Goal: Task Accomplishment & Management: Manage account settings

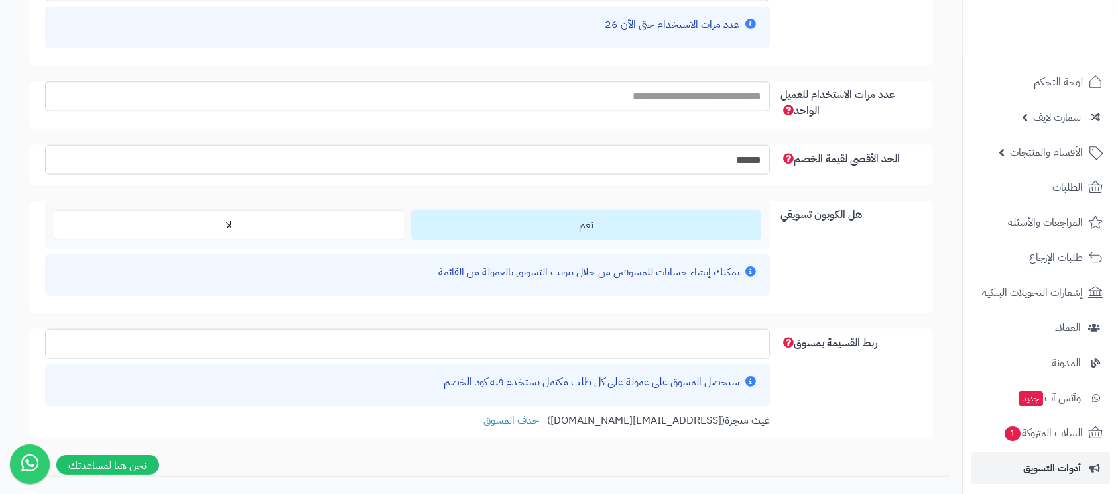
scroll to position [1586, 0]
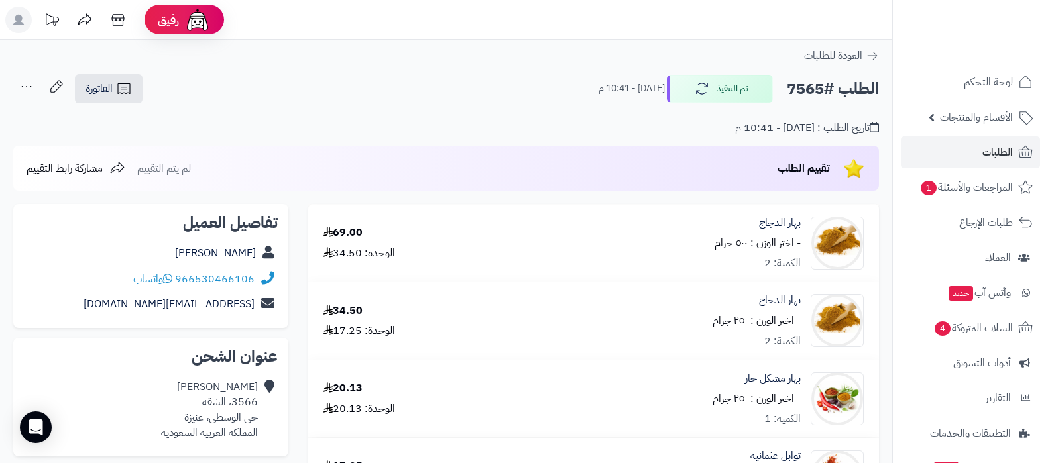
scroll to position [579, 0]
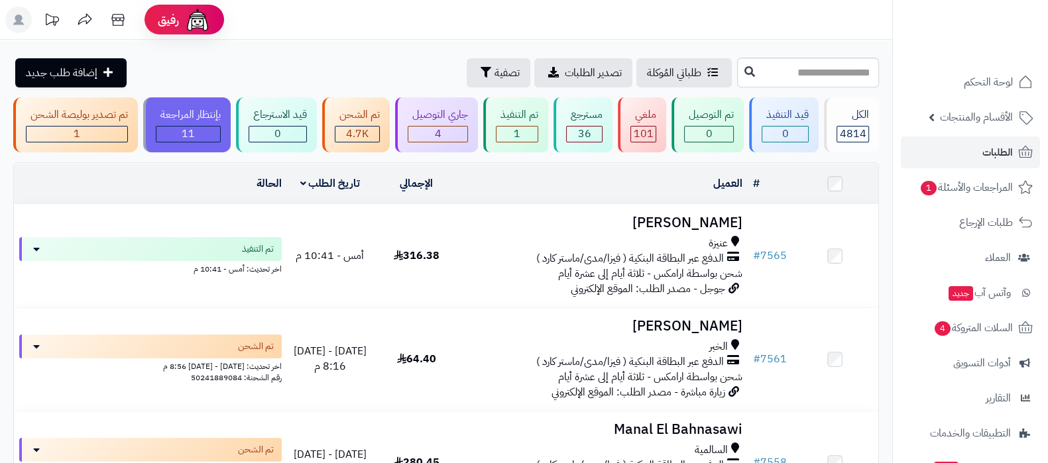
scroll to position [107, 0]
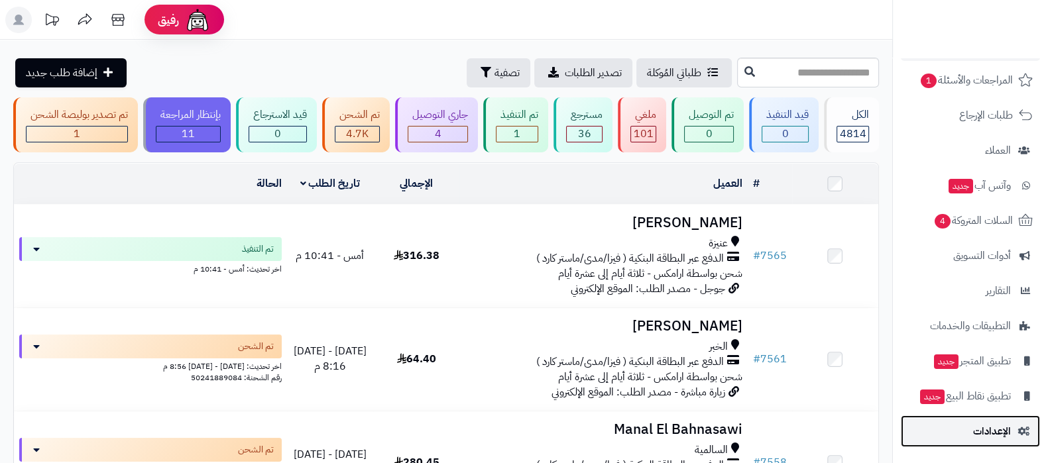
click at [963, 426] on link "الإعدادات" at bounding box center [970, 432] width 139 height 32
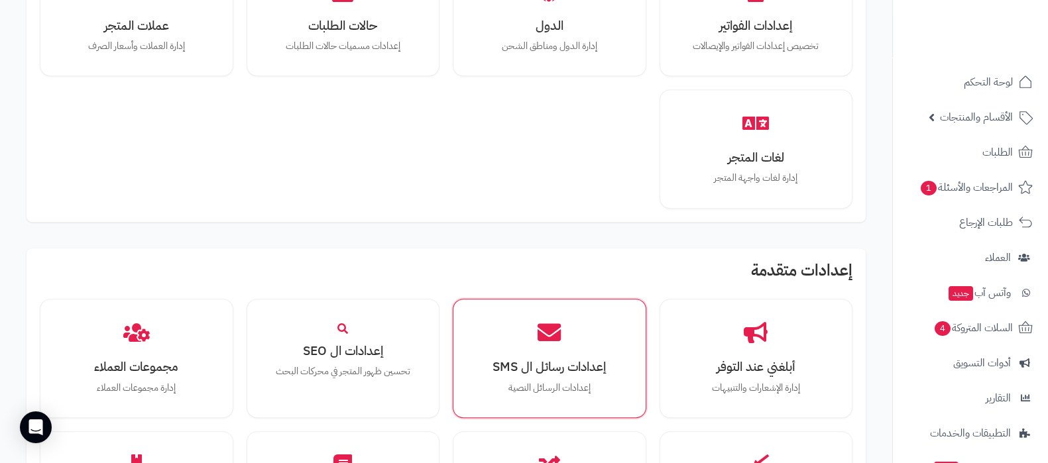
scroll to position [1226, 0]
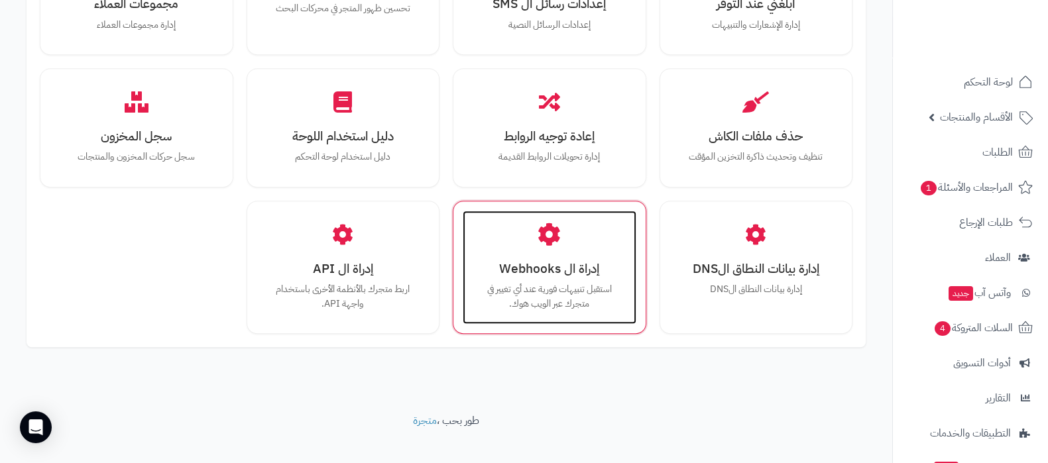
click at [544, 282] on p "استقبل تنبيهات فورية عند أي تغيير في متجرك عبر الويب هوك." at bounding box center [549, 296] width 147 height 29
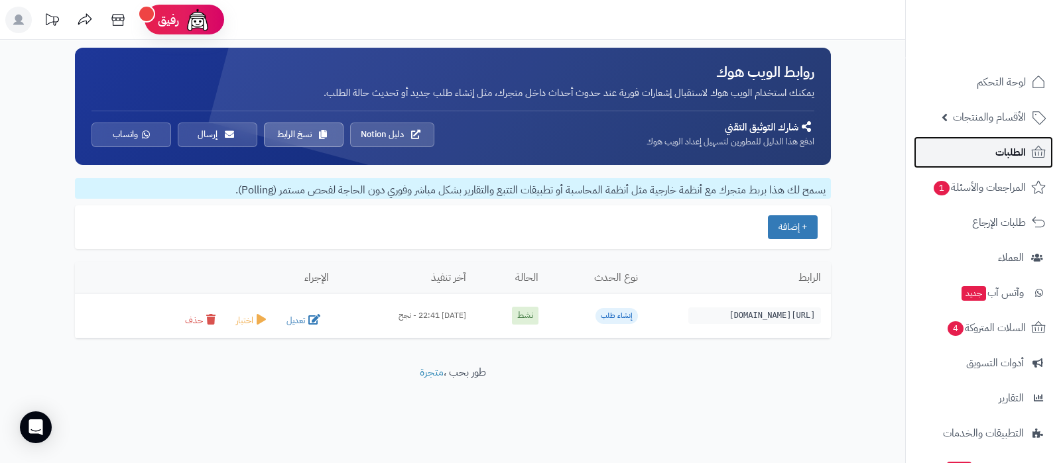
click at [988, 150] on link "الطلبات" at bounding box center [982, 153] width 139 height 32
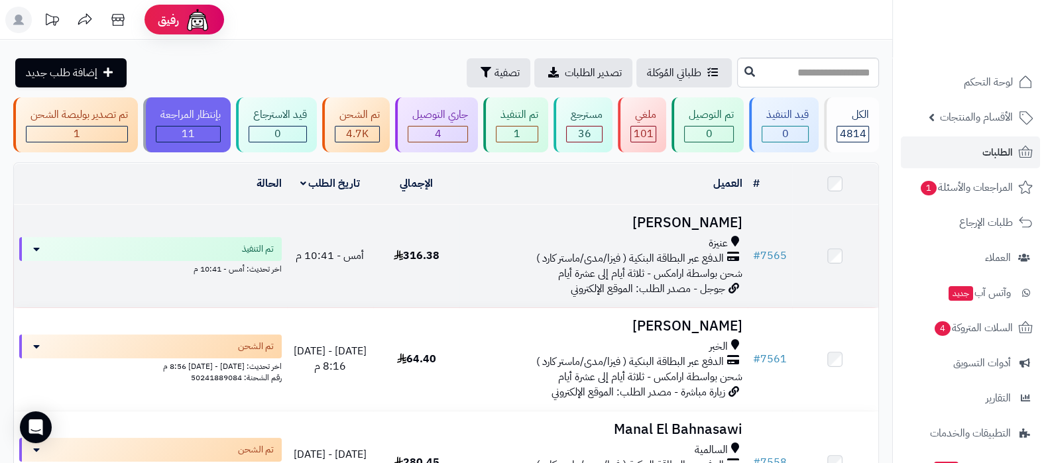
click at [659, 231] on td "مريم الرشيدي عنيزة الدفع عبر البطاقة البنكية ( فيزا/مدى/ماستر كارد ) شحن بواسطة…" at bounding box center [603, 256] width 288 height 103
click at [683, 225] on h3 "مريم الرشيدي" at bounding box center [603, 222] width 277 height 15
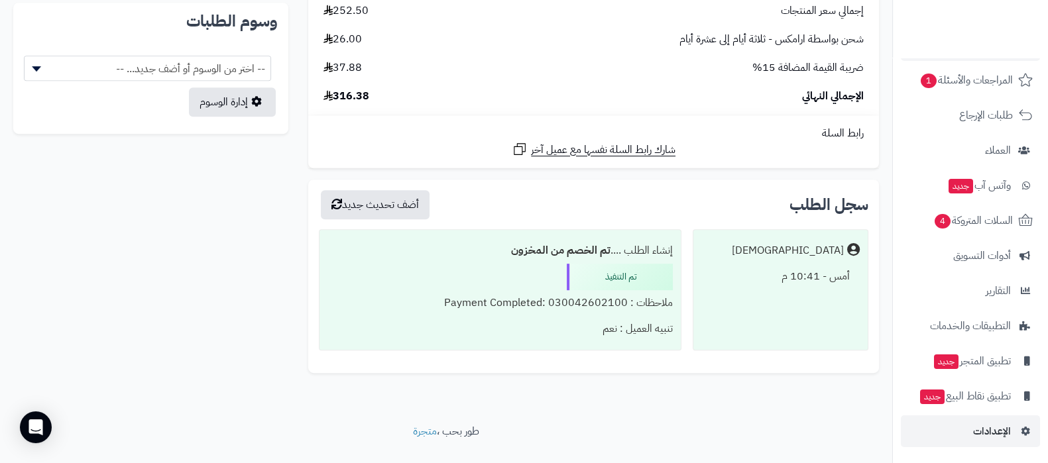
scroll to position [857, 0]
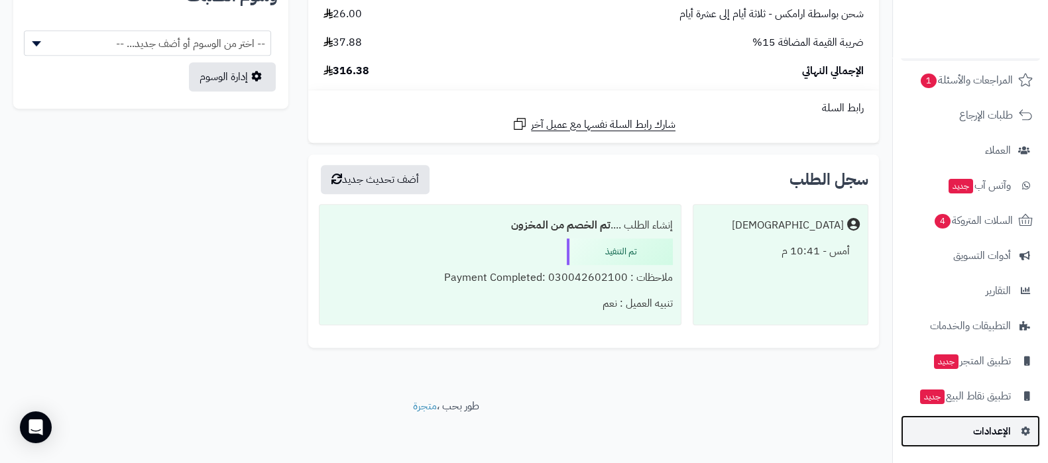
click at [977, 426] on span "الإعدادات" at bounding box center [992, 431] width 38 height 19
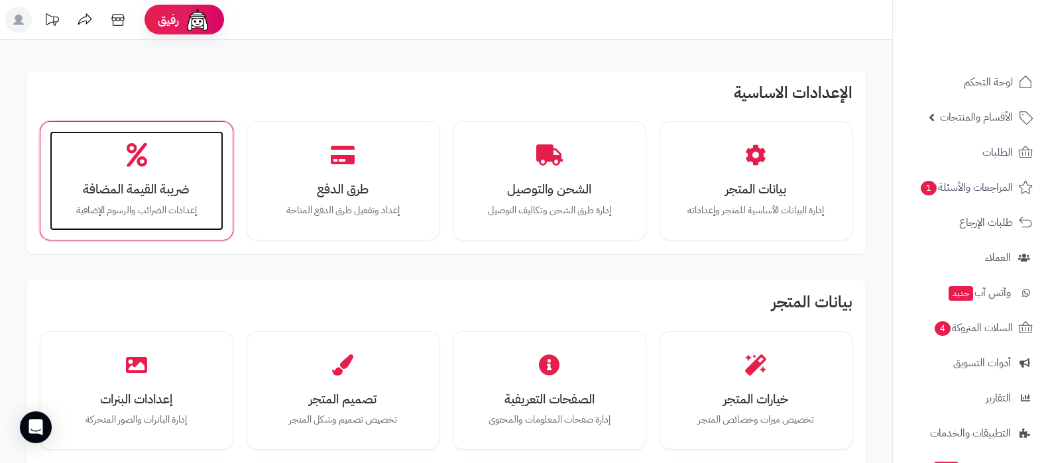
click at [159, 152] on div "ضريبة القيمة المضافة إعدادات الضرائب والرسوم الإضافية" at bounding box center [137, 180] width 174 height 99
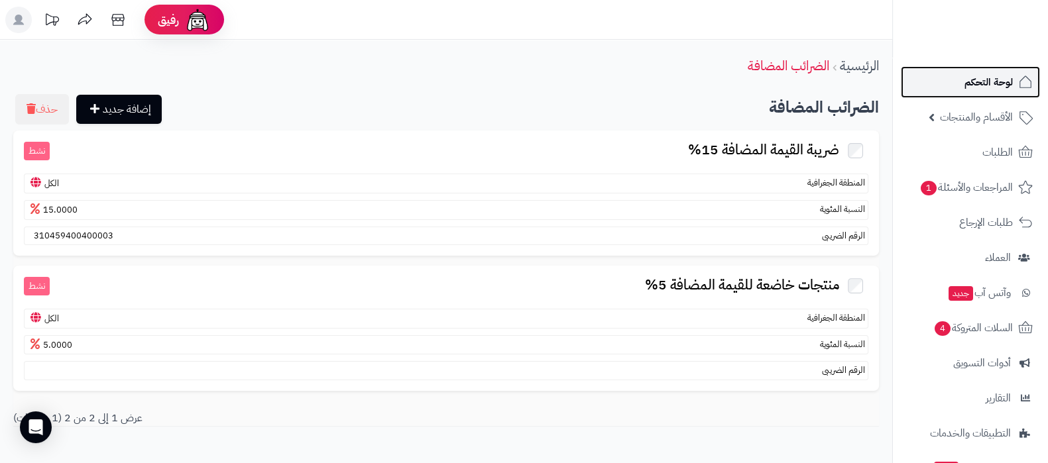
click at [994, 79] on span "لوحة التحكم" at bounding box center [988, 82] width 48 height 19
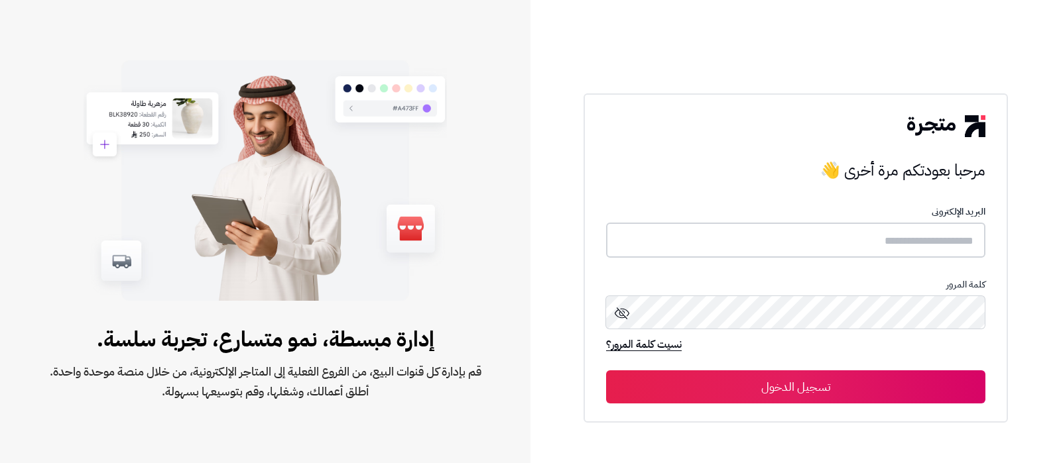
type input "**********"
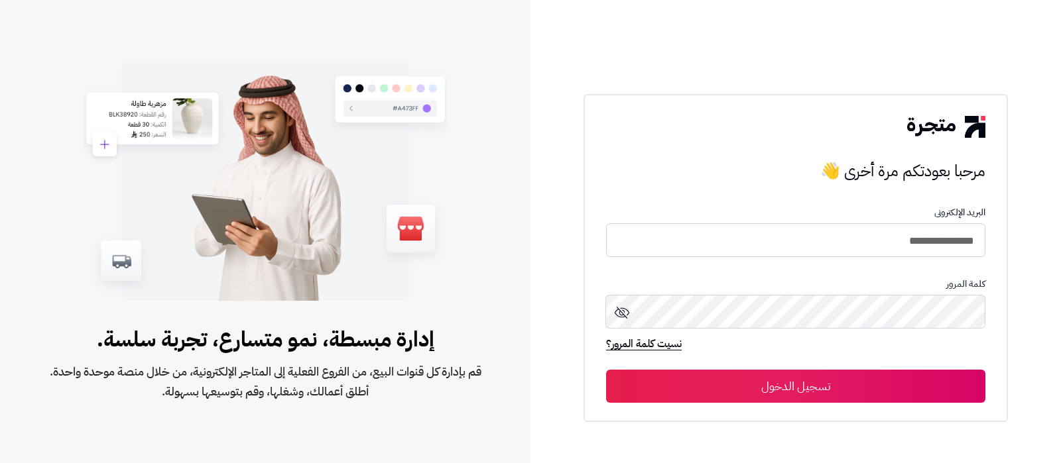
click at [792, 379] on button "تسجيل الدخول" at bounding box center [795, 386] width 379 height 33
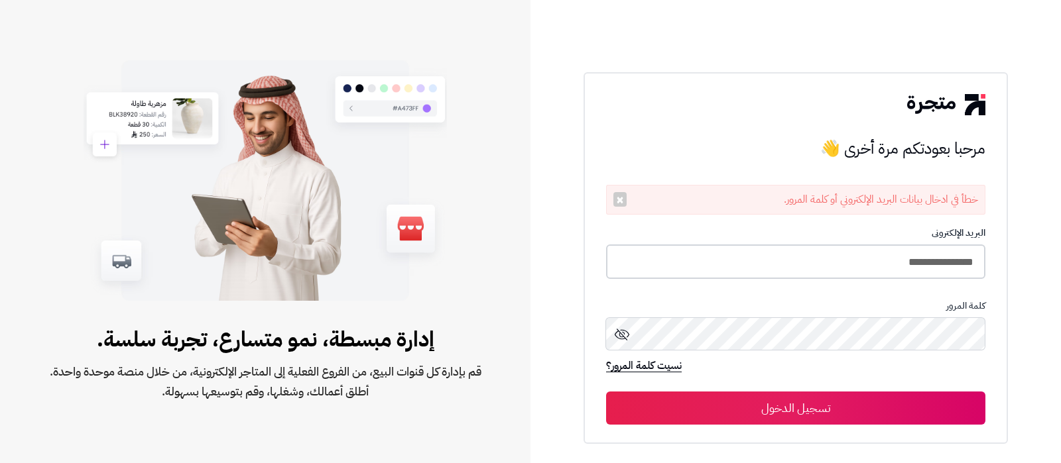
drag, startPoint x: 847, startPoint y: 272, endPoint x: 633, endPoint y: 243, distance: 216.1
click at [847, 272] on input "**********" at bounding box center [795, 262] width 379 height 35
type input "**********"
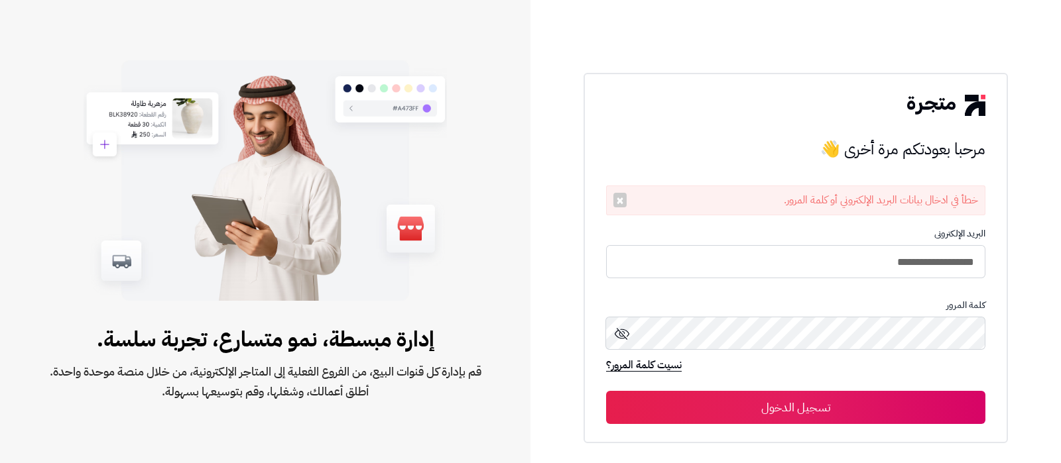
click at [779, 413] on button "تسجيل الدخول" at bounding box center [795, 407] width 379 height 33
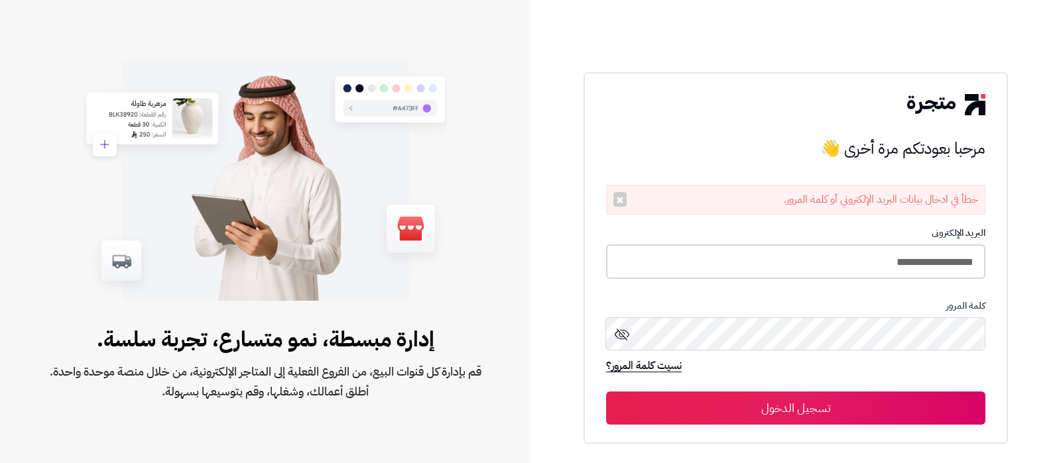
click at [807, 270] on input "**********" at bounding box center [795, 262] width 379 height 35
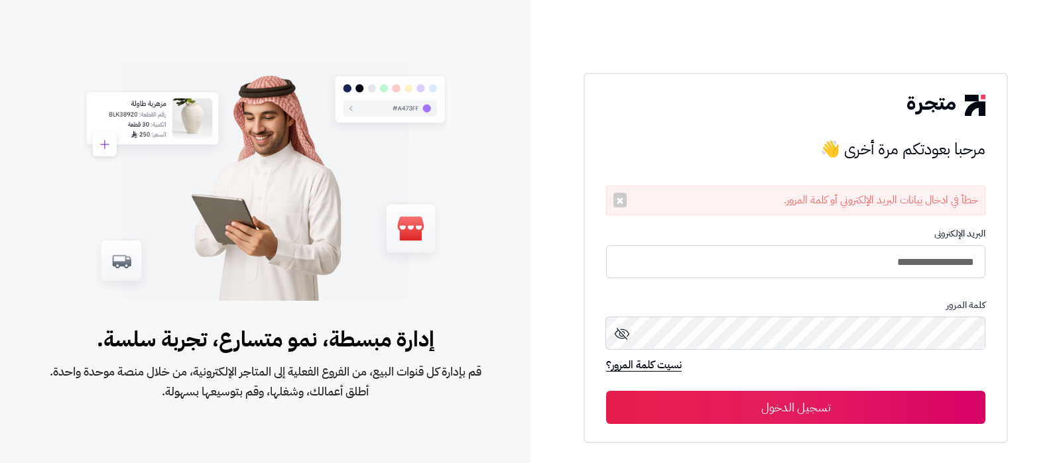
type input "**********"
click at [606, 391] on button "تسجيل الدخول" at bounding box center [795, 407] width 379 height 33
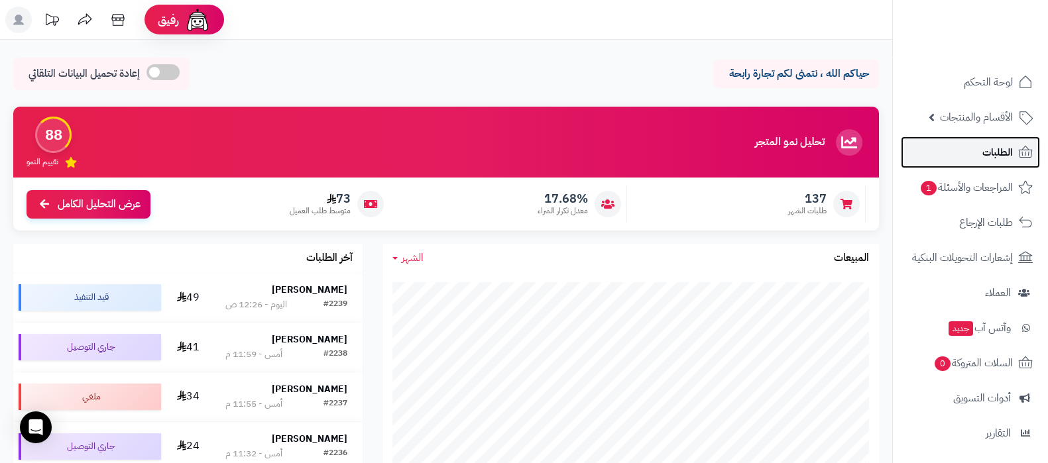
click at [974, 155] on link "الطلبات" at bounding box center [970, 153] width 139 height 32
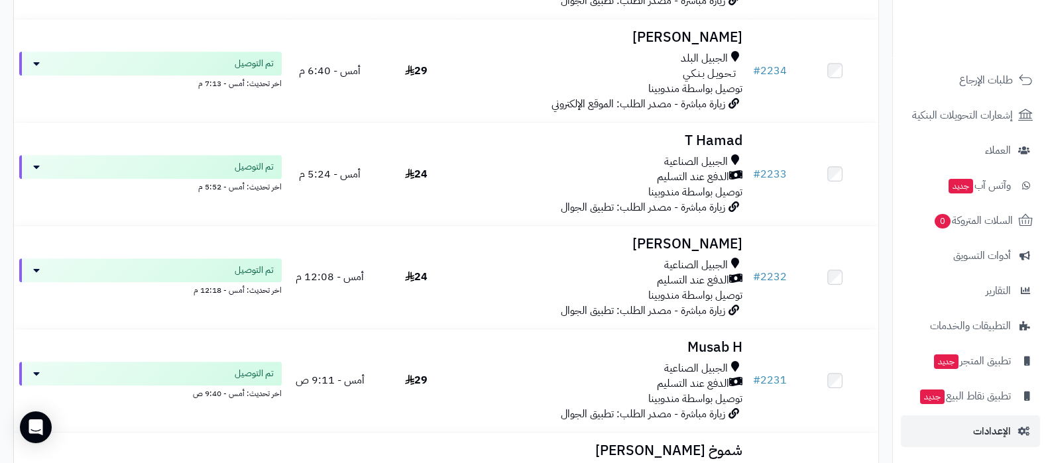
scroll to position [829, 0]
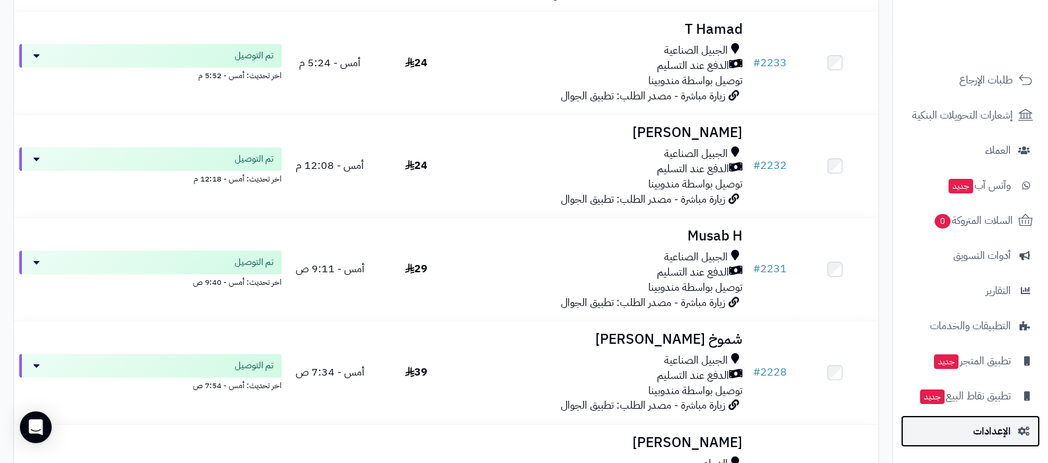
click at [978, 426] on span "الإعدادات" at bounding box center [992, 431] width 38 height 19
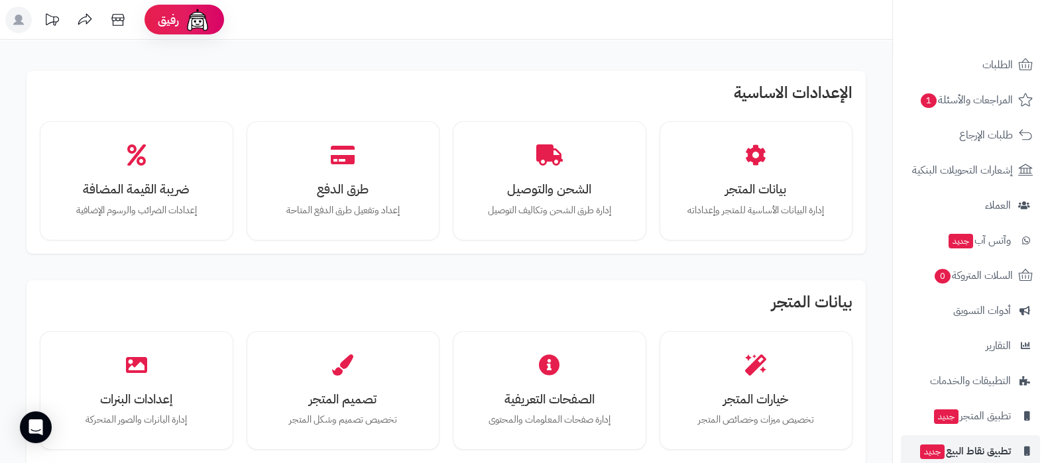
scroll to position [143, 0]
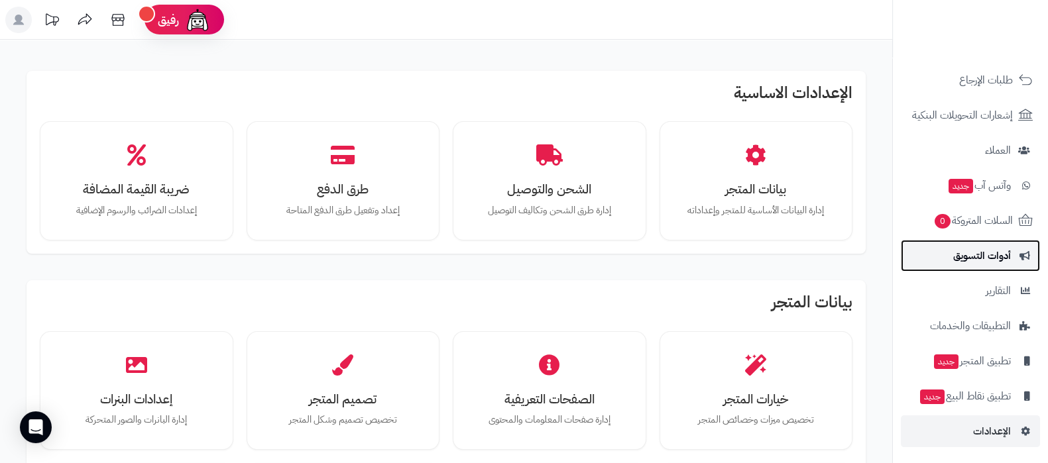
click at [968, 256] on span "أدوات التسويق" at bounding box center [982, 256] width 58 height 19
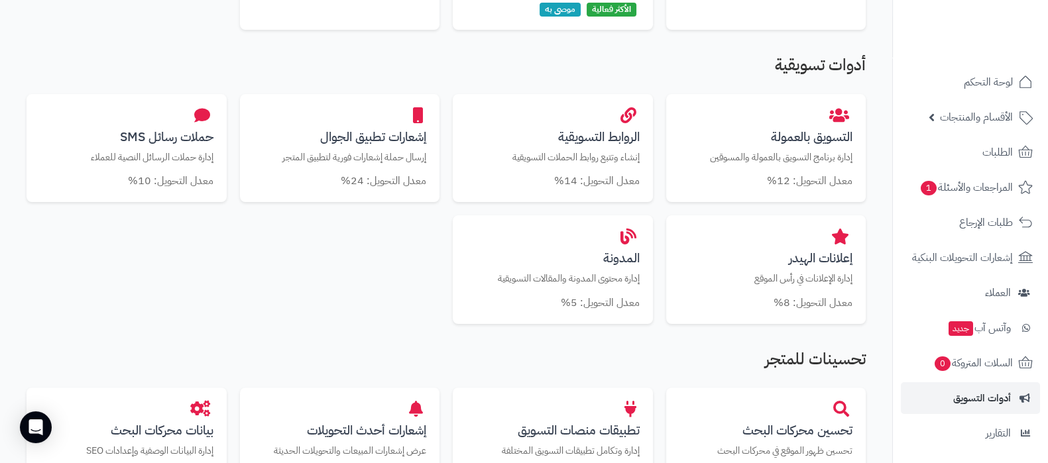
scroll to position [249, 0]
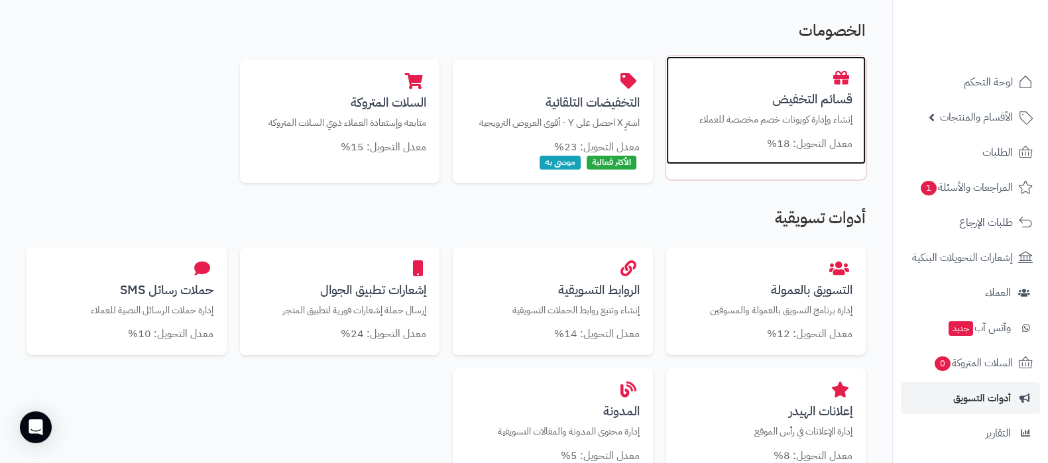
click at [792, 108] on div "قسائم التخفيض إنشاء وإدارة كوبونات خصم مخصصة للعملاء معدل التحويل: 18%" at bounding box center [766, 110] width 200 height 109
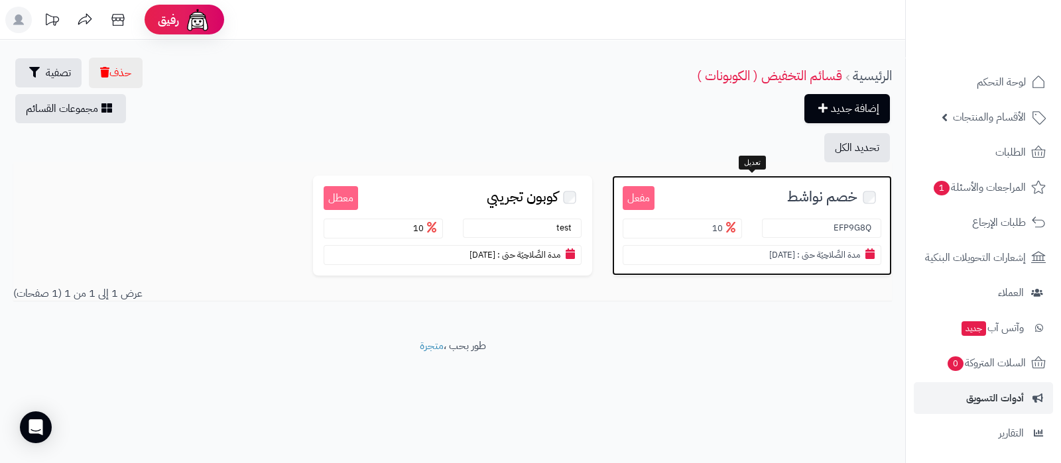
click at [810, 190] on span "خصم نواشط" at bounding box center [822, 197] width 70 height 15
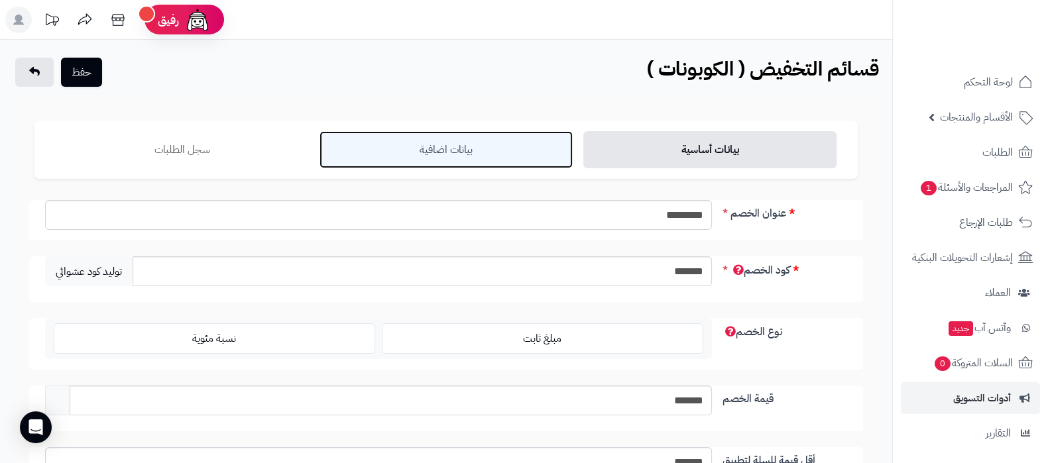
click at [450, 158] on link "بيانات اضافية" at bounding box center [445, 149] width 253 height 37
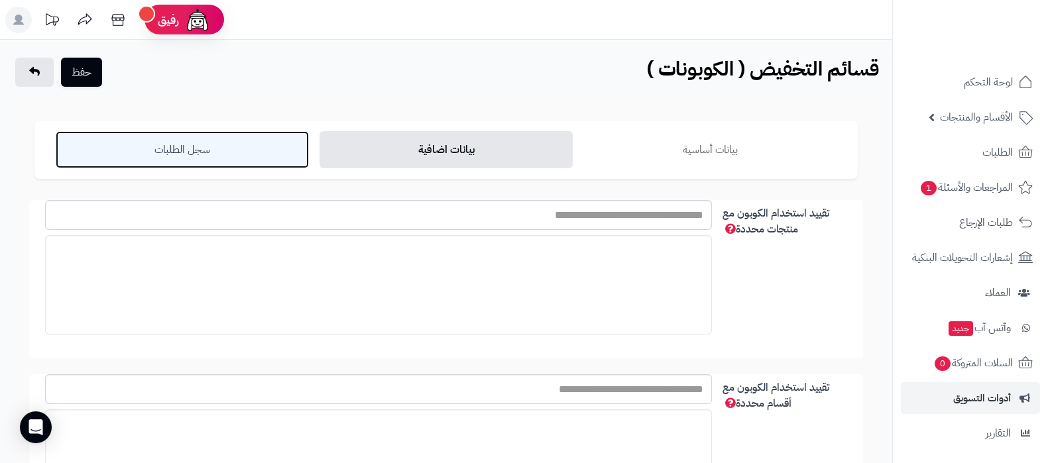
click at [211, 150] on link "سجل الطلبات" at bounding box center [182, 149] width 253 height 37
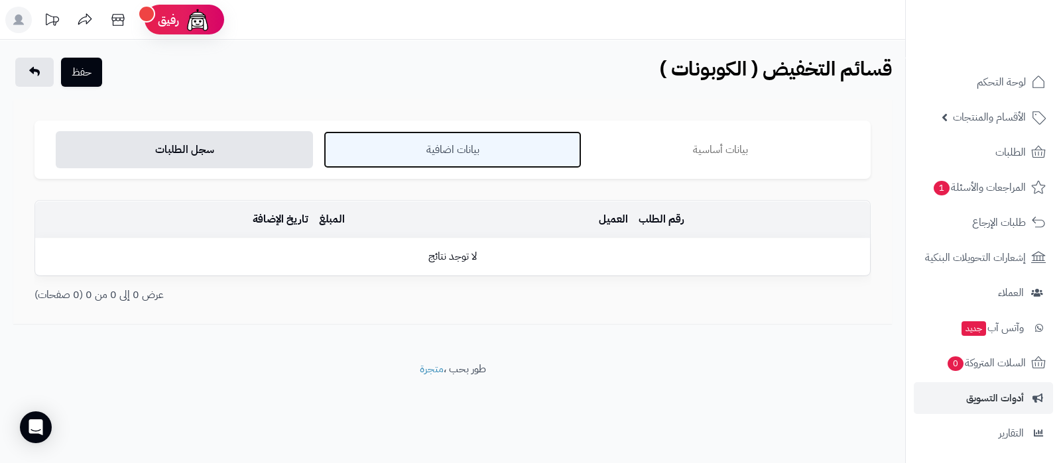
click at [454, 140] on link "بيانات اضافية" at bounding box center [451, 149] width 257 height 37
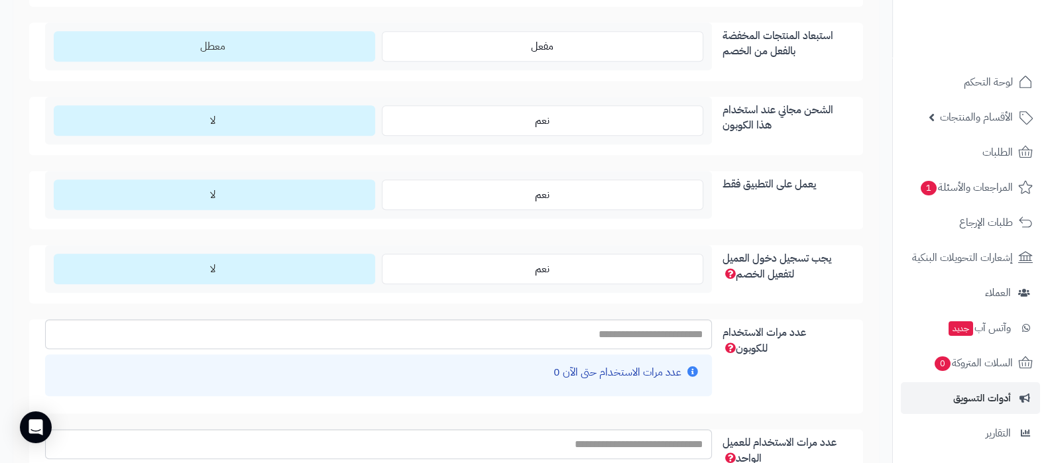
scroll to position [1076, 0]
